Goal: Information Seeking & Learning: Learn about a topic

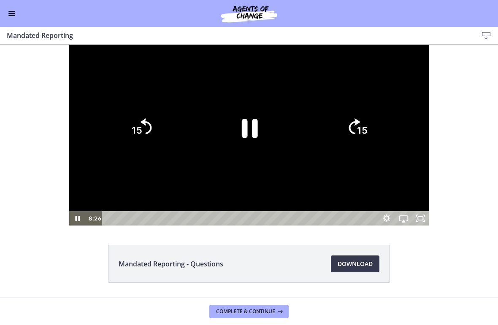
scroll to position [95, 0]
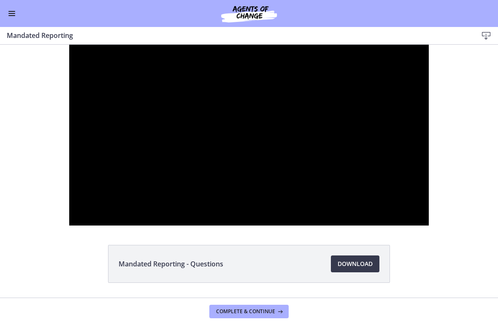
click at [255, 221] on div at bounding box center [249, 135] width 360 height 181
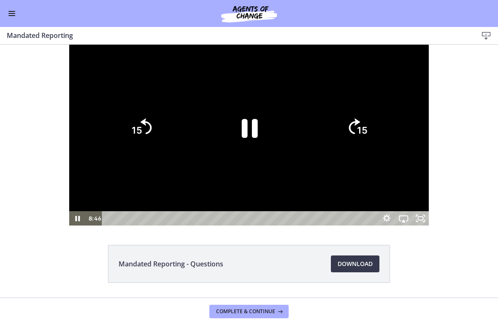
click at [121, 148] on icon "15" at bounding box center [141, 128] width 41 height 41
click at [140, 134] on icon "Skip back 15 seconds" at bounding box center [145, 127] width 11 height 16
click at [116, 118] on icon "15" at bounding box center [141, 92] width 51 height 51
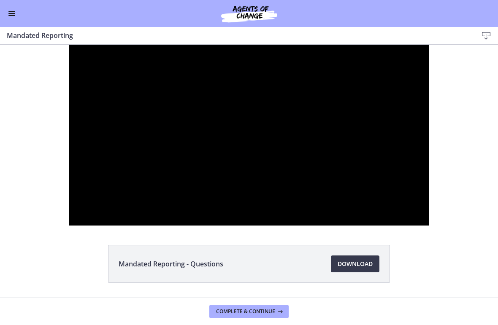
click at [244, 196] on div at bounding box center [249, 135] width 360 height 181
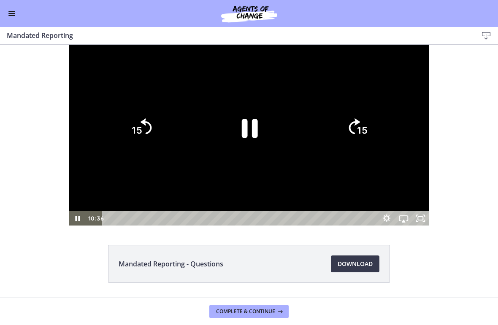
click at [248, 157] on icon "Pause" at bounding box center [249, 128] width 58 height 58
click at [236, 157] on icon "Play Video" at bounding box center [249, 128] width 58 height 58
click at [140, 134] on icon "Skip back 15 seconds" at bounding box center [145, 127] width 11 height 16
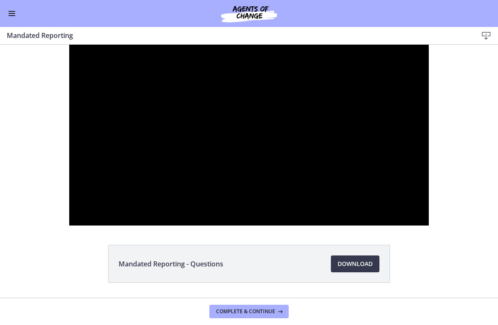
click at [261, 214] on div at bounding box center [249, 135] width 360 height 181
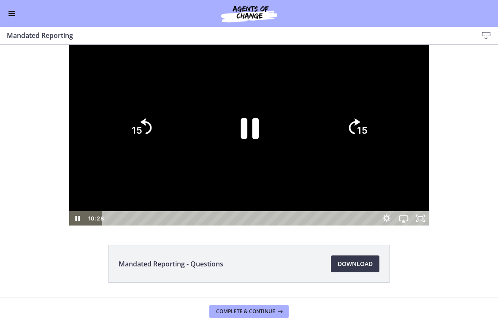
click at [234, 161] on icon "Pause" at bounding box center [248, 127] width 65 height 65
click at [249, 157] on icon "Play Video" at bounding box center [249, 128] width 58 height 58
click at [249, 157] on icon "Pause" at bounding box center [249, 128] width 58 height 58
click at [248, 157] on icon "Play Video" at bounding box center [249, 128] width 58 height 58
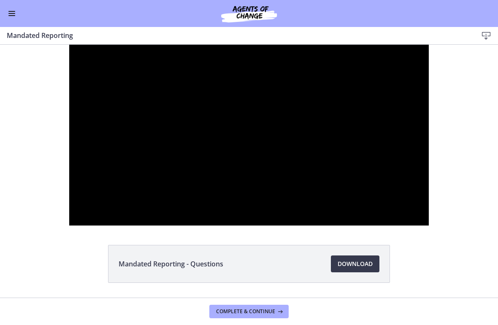
click at [253, 197] on div at bounding box center [249, 135] width 360 height 181
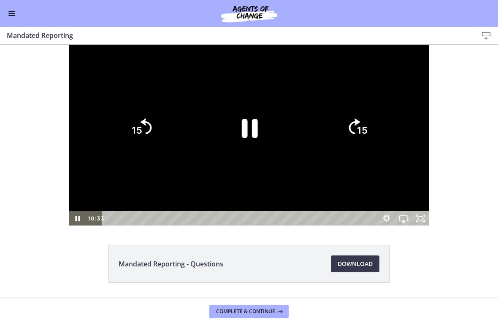
click at [253, 138] on icon "Pause" at bounding box center [250, 128] width 16 height 19
click at [258, 157] on icon "Play Video" at bounding box center [249, 128] width 58 height 58
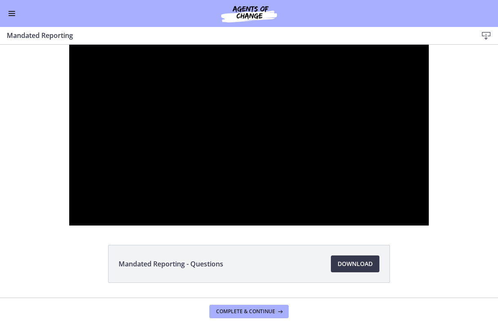
click at [281, 221] on div at bounding box center [249, 135] width 360 height 181
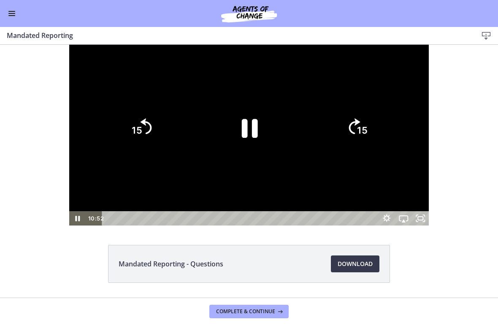
click at [254, 138] on icon "Pause" at bounding box center [250, 128] width 16 height 19
click at [249, 157] on icon "Play Video" at bounding box center [249, 128] width 58 height 58
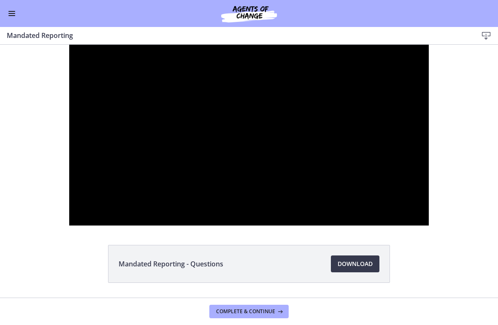
click at [260, 226] on div at bounding box center [249, 135] width 360 height 181
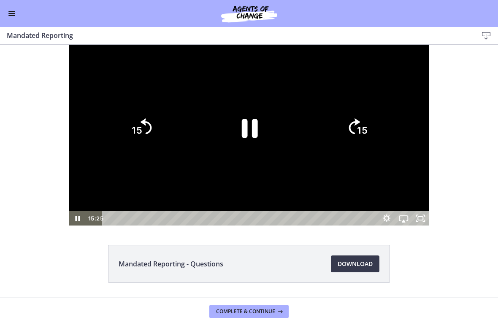
click at [247, 157] on icon "Pause" at bounding box center [249, 128] width 58 height 58
click at [249, 139] on icon "Play Video" at bounding box center [249, 127] width 17 height 23
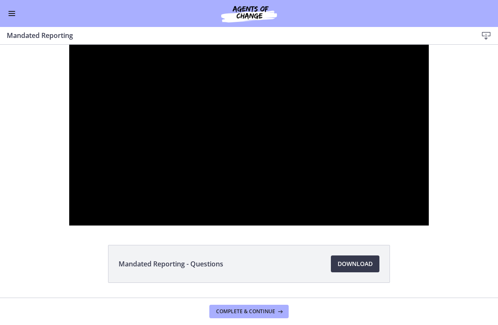
click at [261, 226] on div at bounding box center [249, 135] width 360 height 181
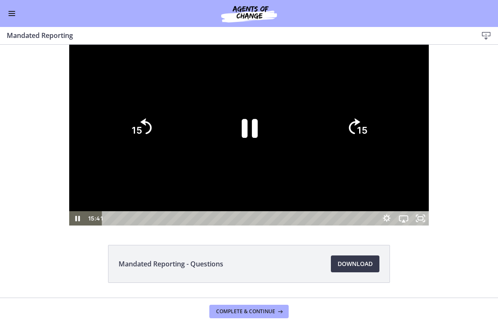
click at [259, 157] on icon "Pause" at bounding box center [249, 128] width 58 height 58
click at [259, 157] on icon "Play Video" at bounding box center [249, 128] width 58 height 58
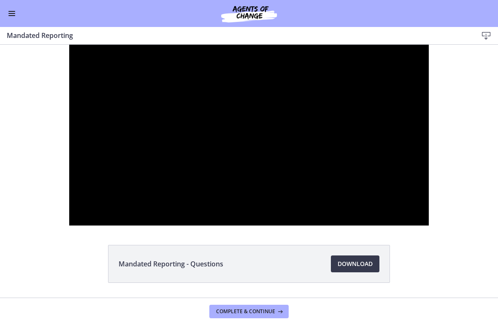
click at [274, 215] on div at bounding box center [249, 135] width 360 height 181
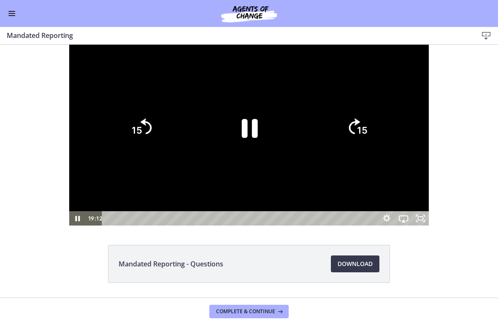
click at [259, 157] on icon "Pause" at bounding box center [249, 128] width 58 height 58
click at [255, 157] on icon "Play Video" at bounding box center [249, 128] width 58 height 58
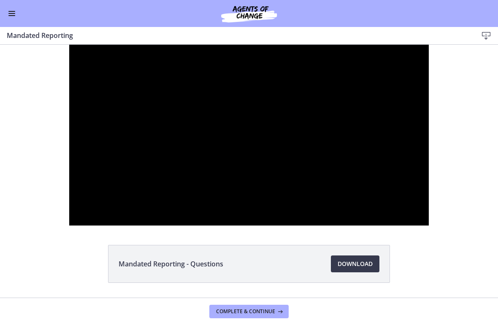
click at [284, 226] on div at bounding box center [249, 135] width 360 height 181
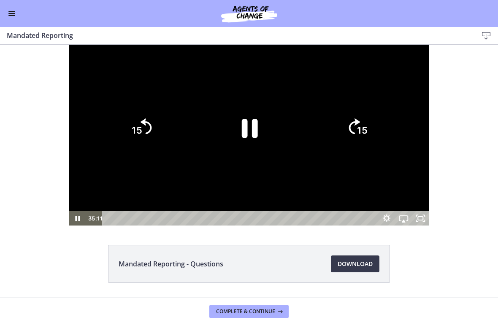
click at [121, 148] on icon "15" at bounding box center [141, 128] width 41 height 41
click at [118, 151] on icon "15" at bounding box center [141, 128] width 46 height 46
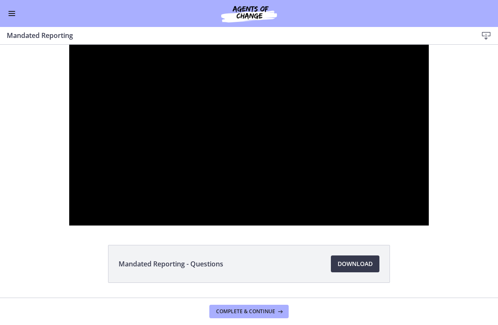
click at [301, 226] on div at bounding box center [249, 135] width 360 height 181
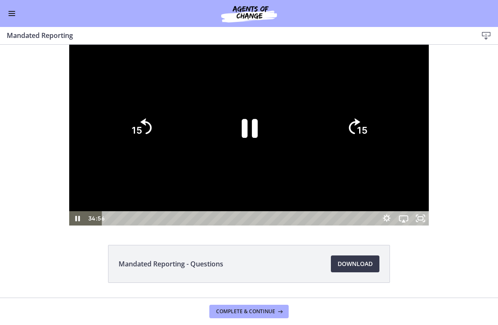
click at [255, 138] on icon "Pause" at bounding box center [250, 128] width 16 height 19
click at [244, 138] on icon "Play Video" at bounding box center [249, 128] width 15 height 20
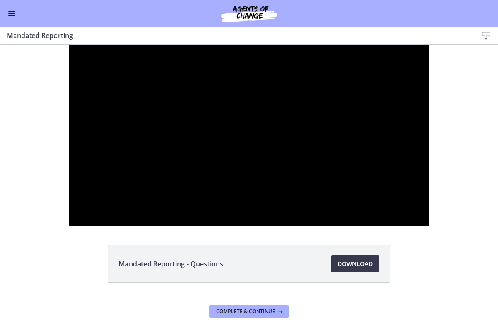
click at [251, 214] on div at bounding box center [249, 135] width 360 height 181
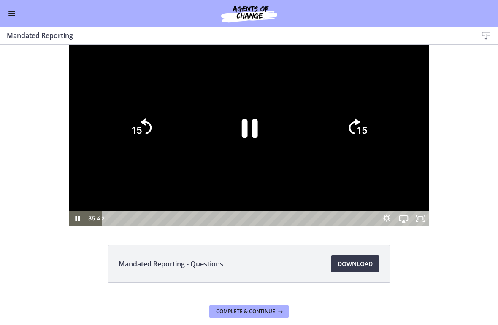
click at [239, 157] on icon "Pause" at bounding box center [249, 128] width 58 height 58
click at [251, 157] on icon "Play Video" at bounding box center [249, 128] width 58 height 58
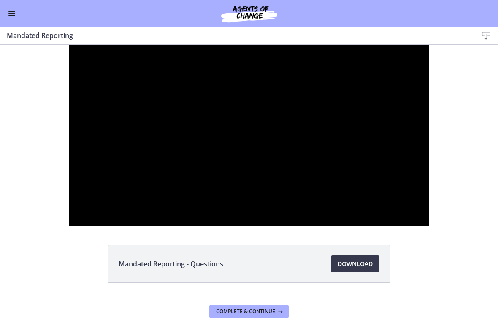
click at [240, 191] on div at bounding box center [249, 135] width 360 height 181
click at [261, 186] on div at bounding box center [249, 135] width 360 height 181
click at [269, 207] on div at bounding box center [249, 135] width 360 height 181
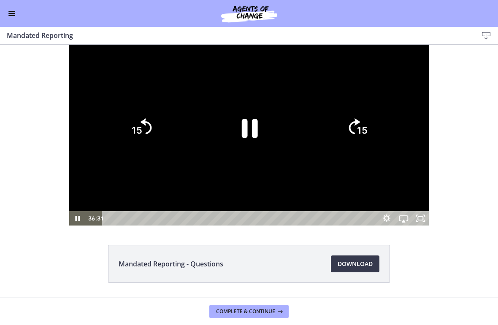
click at [248, 157] on icon "Pause" at bounding box center [249, 128] width 58 height 58
click at [262, 161] on icon "Play Video" at bounding box center [248, 127] width 65 height 65
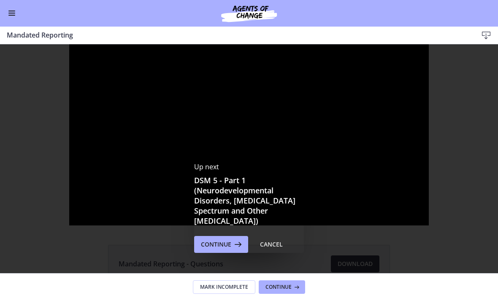
click at [225, 247] on span "Continue" at bounding box center [216, 245] width 30 height 10
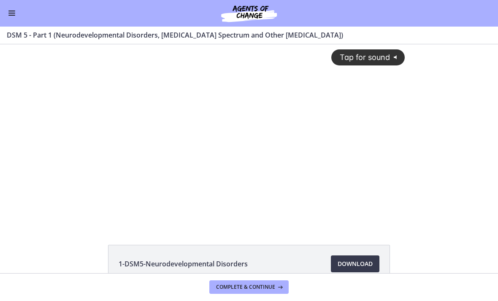
click at [402, 185] on div "Tap for sound @keyframes VOLUME_SMALL_WAVE_FLASH { 0% { opacity: 0; } 33% { opa…" at bounding box center [249, 127] width 322 height 167
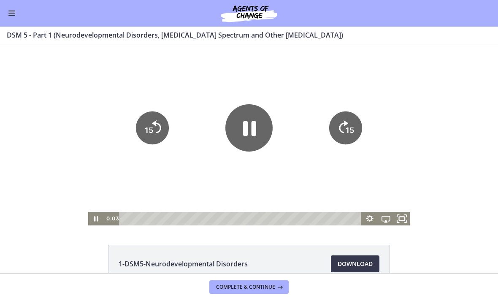
click at [405, 218] on icon "Fullscreen" at bounding box center [401, 219] width 19 height 16
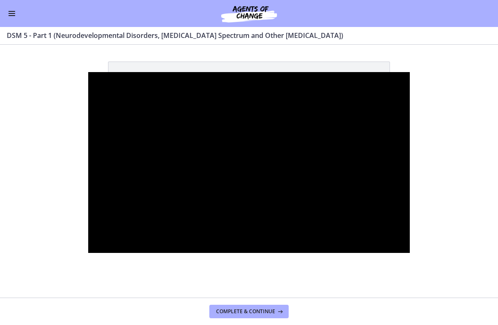
click at [270, 194] on div at bounding box center [249, 162] width 322 height 181
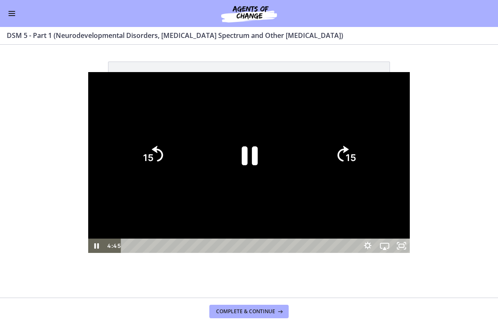
click at [255, 168] on icon "Pause" at bounding box center [249, 156] width 58 height 58
click at [264, 153] on icon "Play Video" at bounding box center [249, 156] width 58 height 58
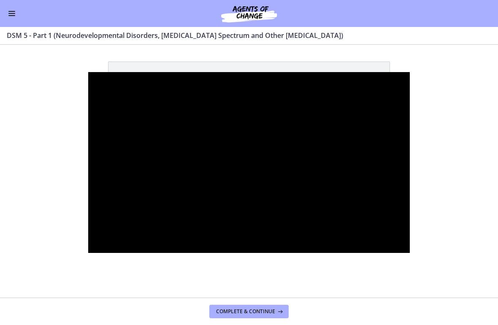
click at [275, 169] on div at bounding box center [249, 162] width 322 height 181
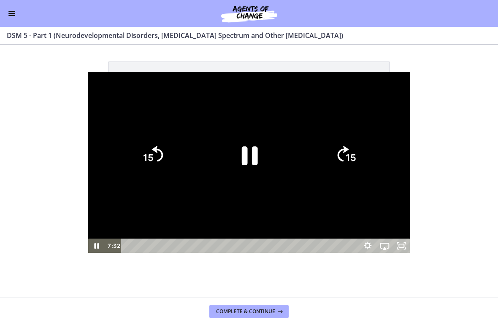
click at [249, 152] on icon "Pause" at bounding box center [249, 156] width 58 height 58
click at [251, 140] on icon "Play Video" at bounding box center [249, 156] width 58 height 58
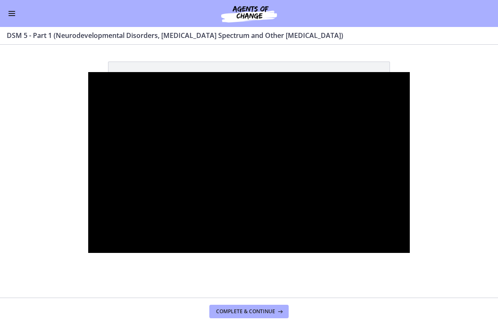
click at [230, 208] on div at bounding box center [249, 162] width 322 height 181
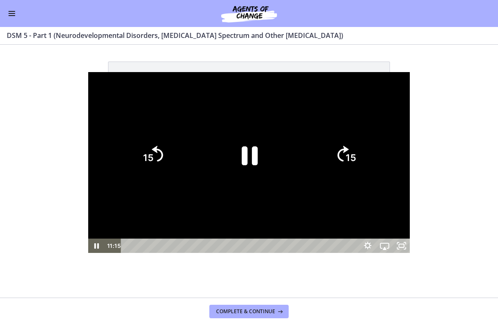
click at [238, 174] on icon "Pause" at bounding box center [249, 156] width 58 height 58
click at [250, 176] on icon "Play Video" at bounding box center [248, 155] width 65 height 65
click at [132, 156] on icon "15" at bounding box center [152, 155] width 41 height 41
click at [130, 156] on icon "15" at bounding box center [153, 155] width 46 height 46
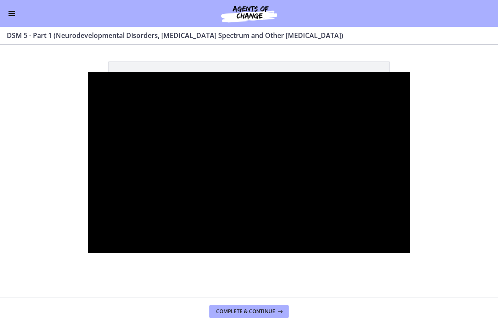
click at [253, 194] on div at bounding box center [249, 162] width 322 height 181
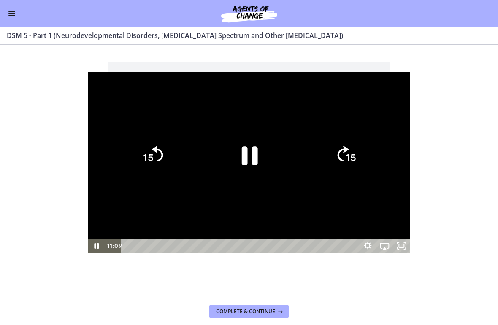
click at [260, 167] on icon "Pause" at bounding box center [249, 156] width 58 height 58
click at [256, 146] on icon "Play Video" at bounding box center [249, 156] width 58 height 58
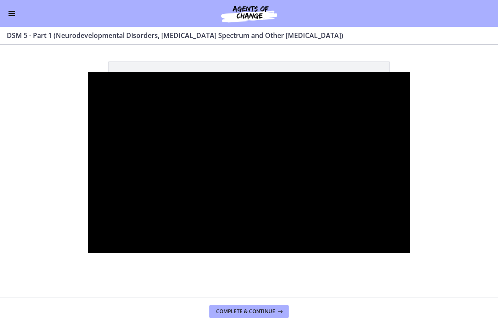
click at [255, 160] on div at bounding box center [249, 162] width 322 height 181
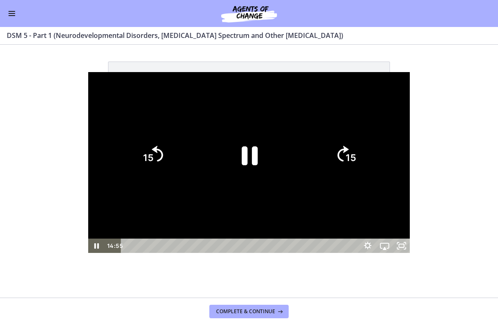
click at [246, 148] on icon "Pause" at bounding box center [250, 156] width 16 height 19
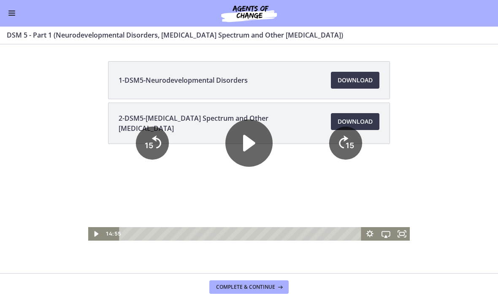
scroll to position [95, 0]
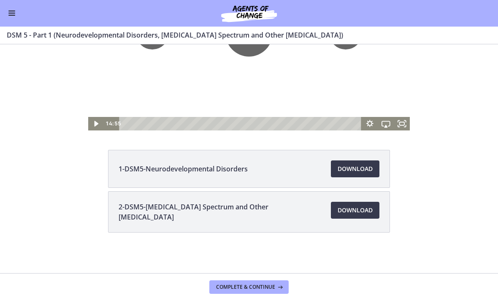
click at [341, 208] on span "Download Opens in a new window" at bounding box center [355, 210] width 35 height 10
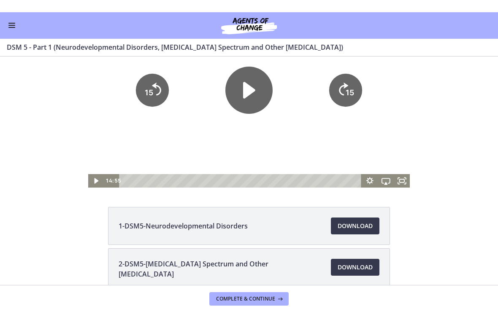
scroll to position [38, 0]
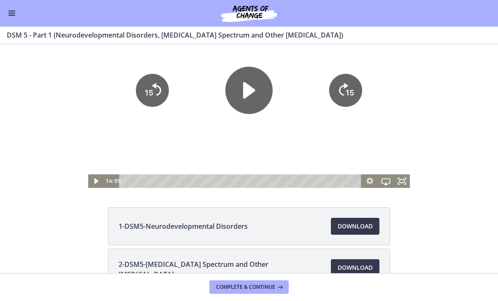
click at [254, 92] on icon "Play Video" at bounding box center [249, 90] width 12 height 16
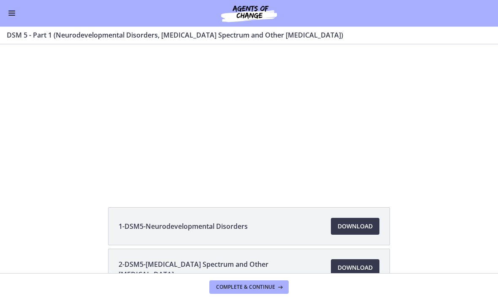
click at [389, 146] on div at bounding box center [249, 97] width 322 height 181
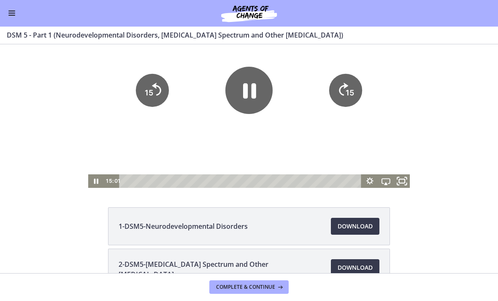
click at [406, 177] on icon "Fullscreen" at bounding box center [401, 181] width 19 height 16
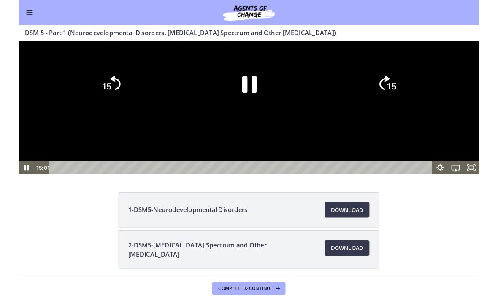
scroll to position [0, 0]
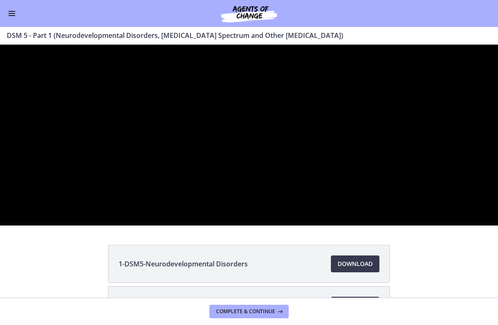
click at [281, 226] on div at bounding box center [249, 135] width 498 height 181
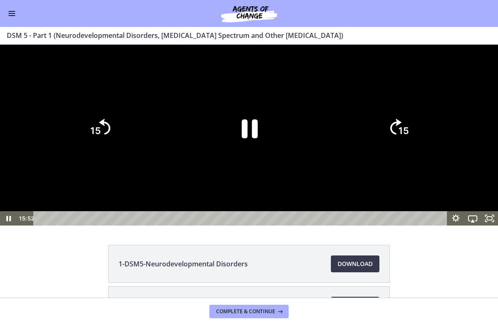
click at [106, 148] on icon "15" at bounding box center [99, 128] width 41 height 41
click at [105, 148] on icon "15" at bounding box center [99, 128] width 41 height 41
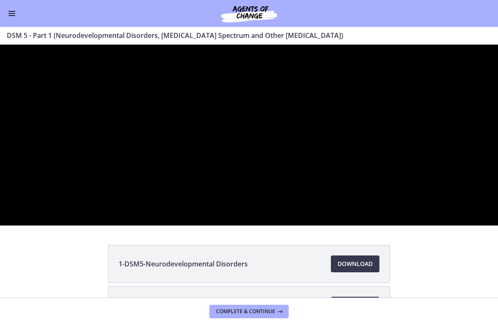
click at [415, 165] on div at bounding box center [249, 135] width 498 height 181
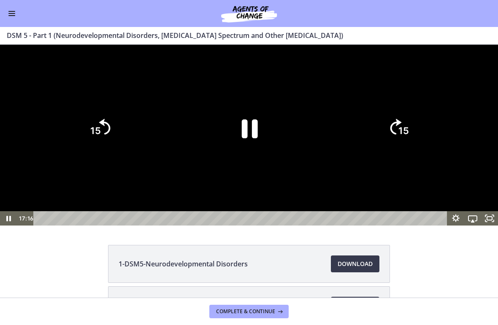
click at [448, 164] on div at bounding box center [249, 135] width 498 height 181
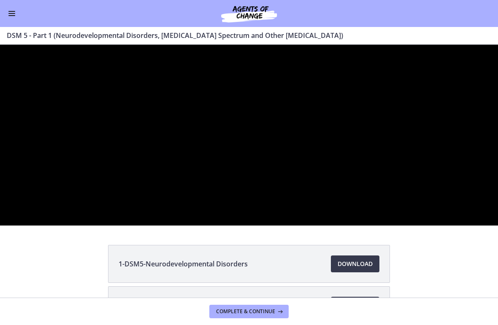
click at [438, 225] on div at bounding box center [249, 135] width 498 height 181
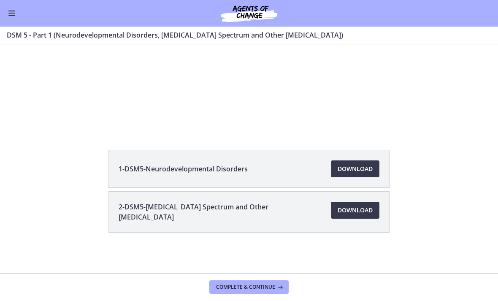
scroll to position [95, 0]
click at [13, 13] on span "Enable menu" at bounding box center [11, 13] width 7 height 1
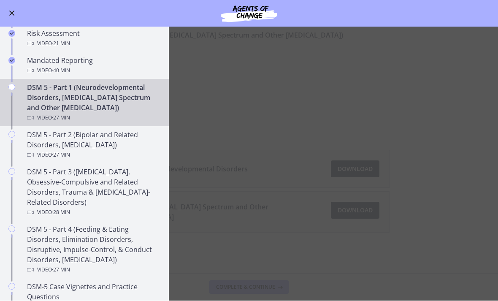
scroll to position [298, 0]
click at [133, 152] on div "Video · 27 min" at bounding box center [93, 154] width 132 height 10
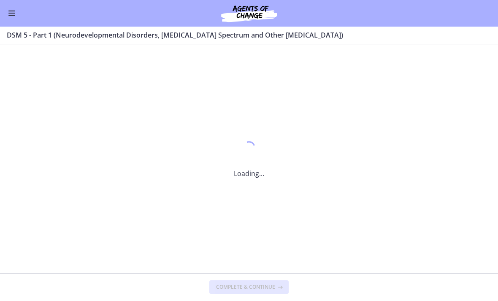
scroll to position [0, 0]
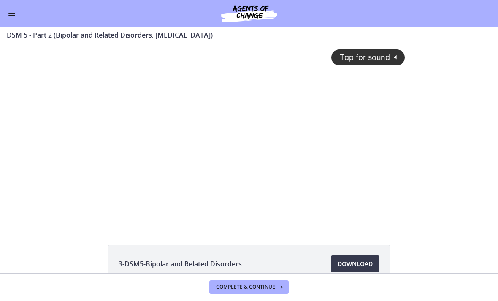
click at [14, 11] on span "Enable menu" at bounding box center [11, 11] width 7 height 1
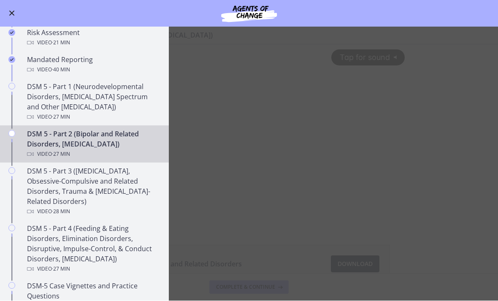
click at [108, 176] on div "DSM 5 - Part 3 ([MEDICAL_DATA], Obsessive-Compulsive and Related Disorders, Tra…" at bounding box center [93, 191] width 132 height 51
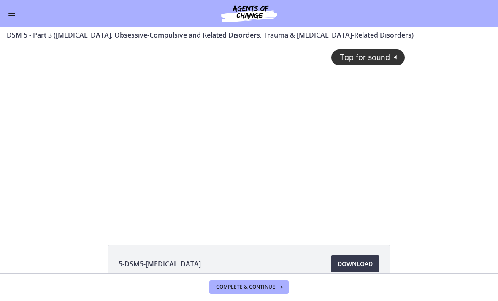
click at [247, 144] on div "Tap for sound @keyframes VOLUME_SMALL_WAVE_FLASH { 0% { opacity: 0; } 33% { opa…" at bounding box center [249, 127] width 322 height 167
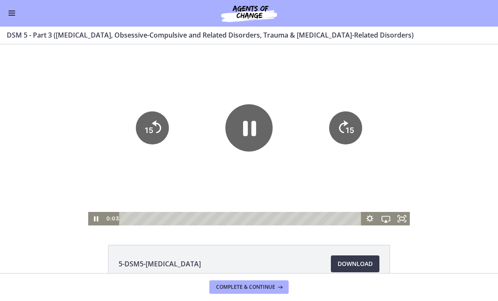
click at [397, 210] on div at bounding box center [249, 134] width 322 height 181
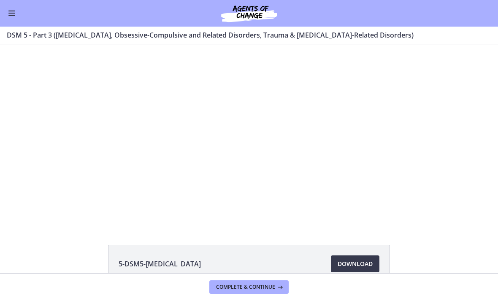
click at [408, 216] on icon "Fullscreen" at bounding box center [402, 219] width 16 height 14
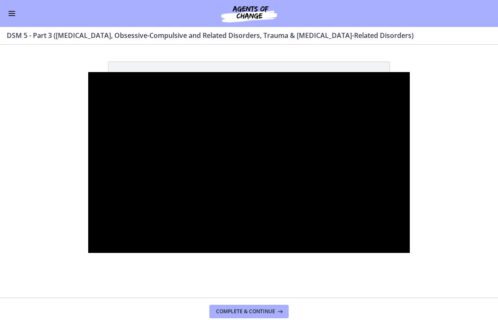
click at [180, 216] on div at bounding box center [249, 162] width 322 height 181
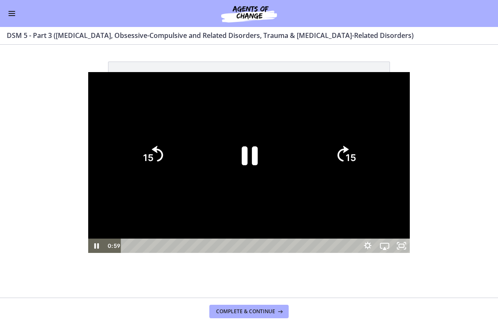
click at [132, 156] on icon "15" at bounding box center [152, 155] width 41 height 41
click at [152, 155] on icon "Skip back 15 seconds" at bounding box center [157, 154] width 11 height 16
click at [132, 169] on icon "15" at bounding box center [152, 155] width 41 height 41
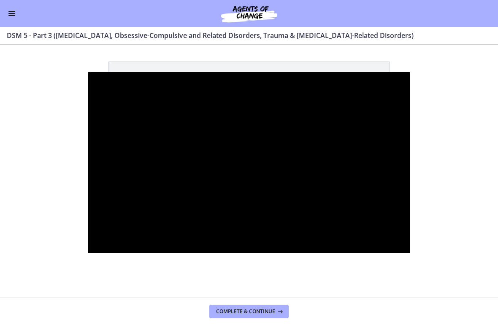
click at [294, 154] on div at bounding box center [249, 162] width 322 height 181
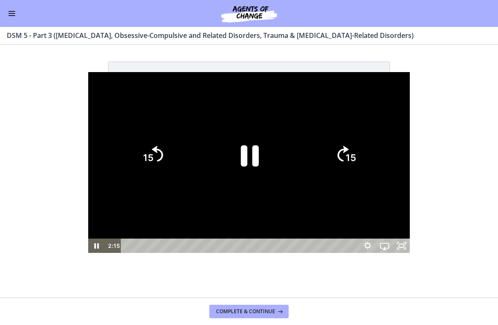
click at [265, 160] on icon "Pause" at bounding box center [248, 155] width 65 height 65
